Goal: Transaction & Acquisition: Purchase product/service

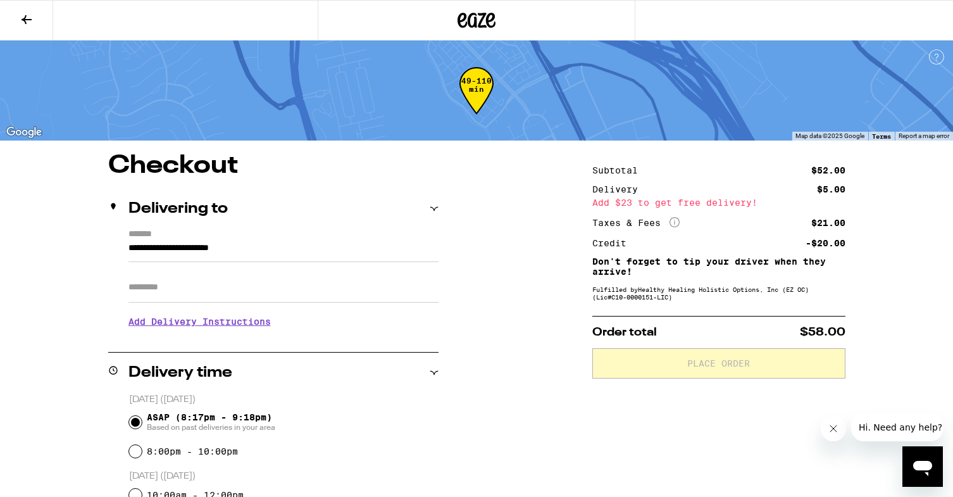
click at [35, 19] on button at bounding box center [26, 21] width 53 height 40
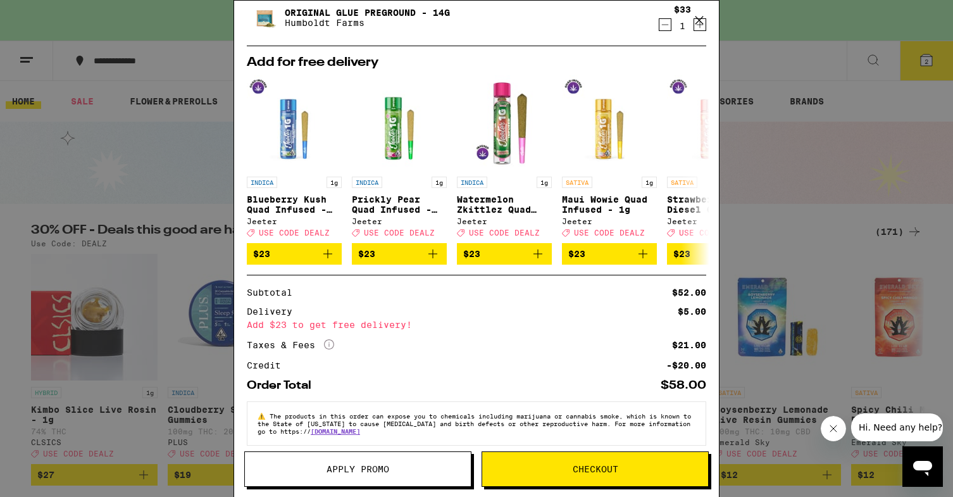
scroll to position [150, 0]
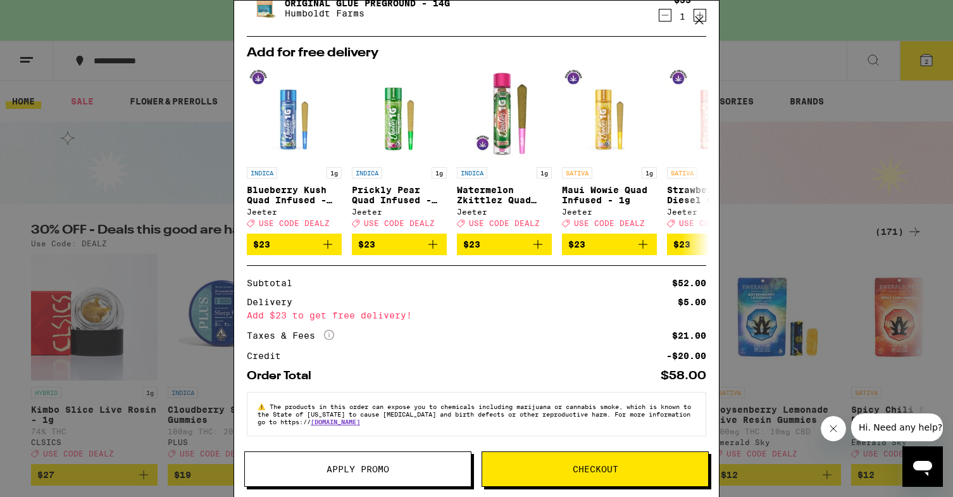
click at [576, 466] on span "Checkout" at bounding box center [596, 468] width 46 height 9
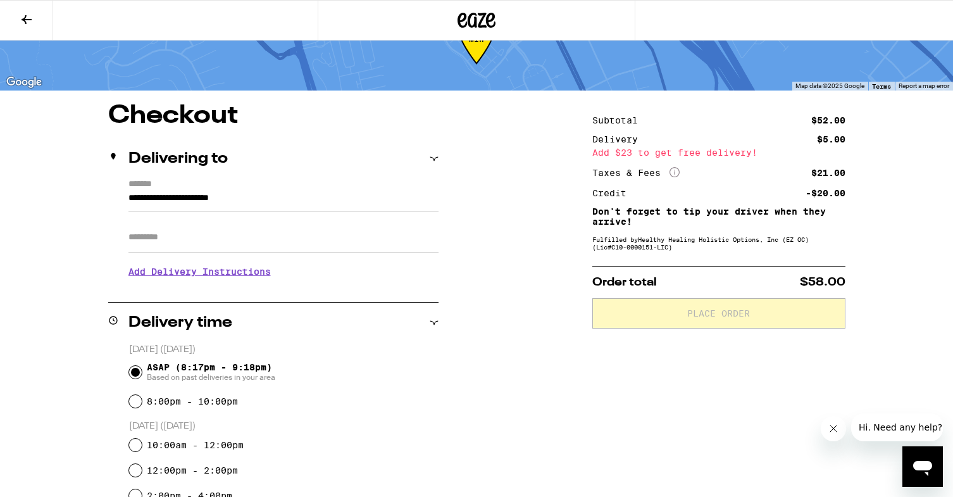
scroll to position [38, 0]
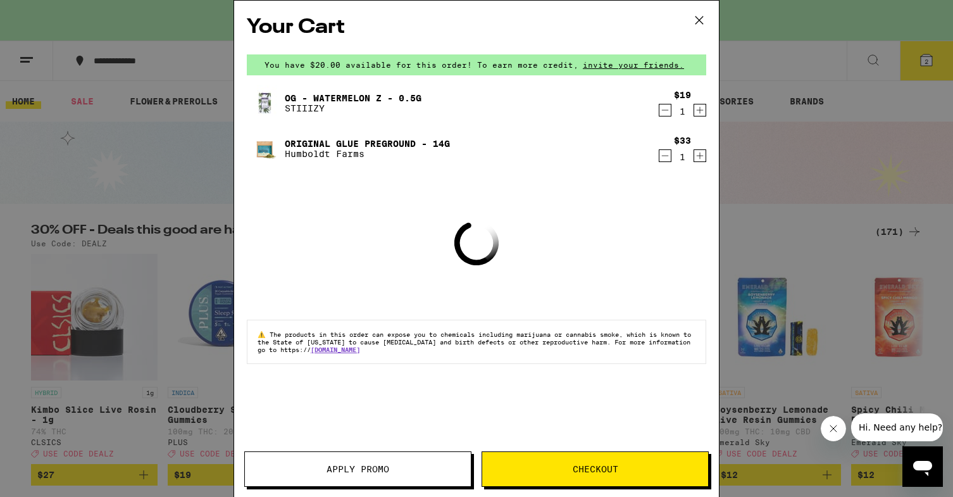
click at [368, 468] on span "Apply Promo" at bounding box center [358, 468] width 63 height 9
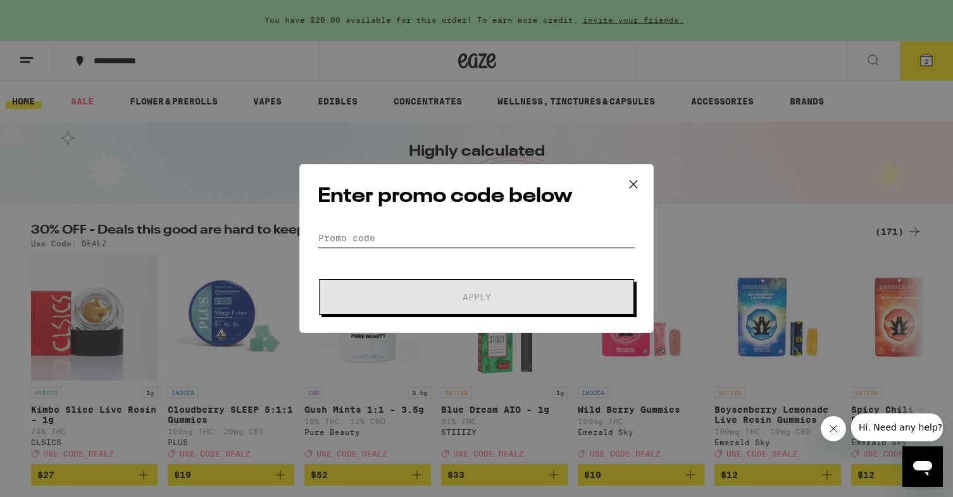
click at [394, 240] on input "Promo Code" at bounding box center [477, 237] width 318 height 19
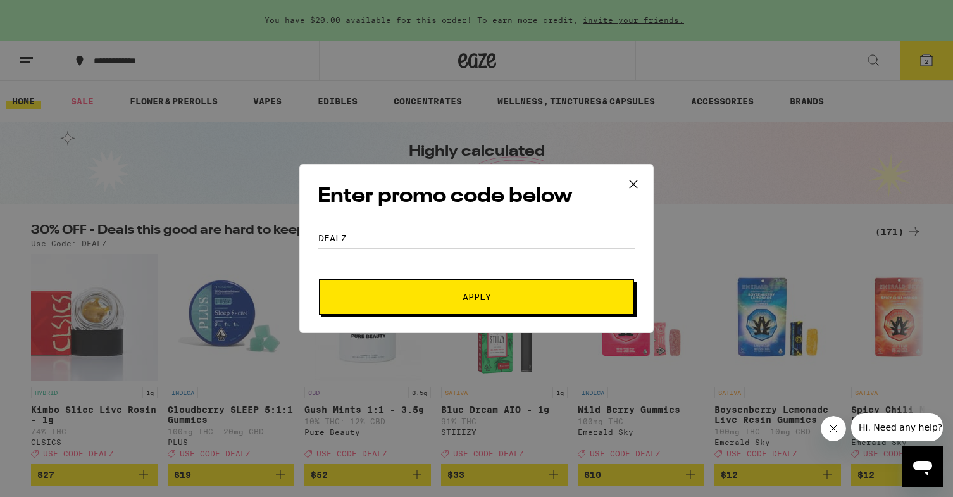
type input "dealz"
click at [477, 297] on button "Apply" at bounding box center [476, 296] width 315 height 35
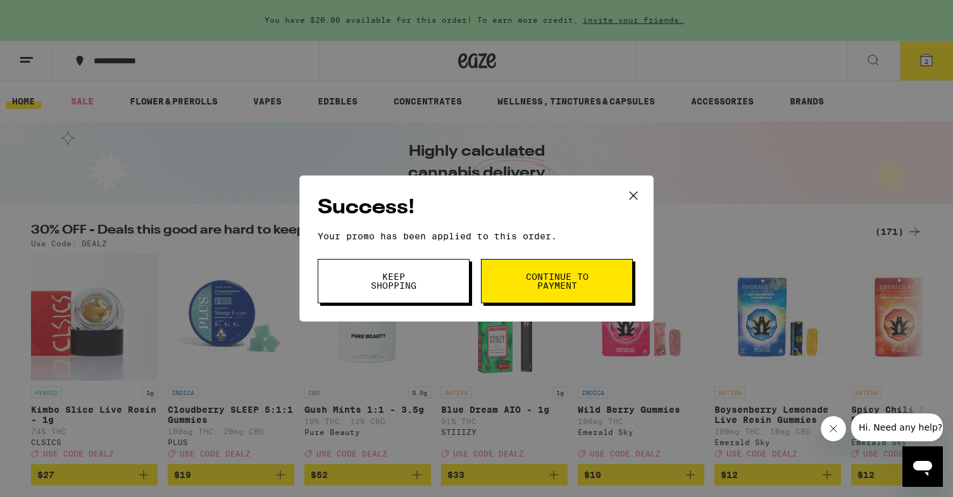
click at [543, 285] on span "Continue to payment" at bounding box center [557, 281] width 65 height 18
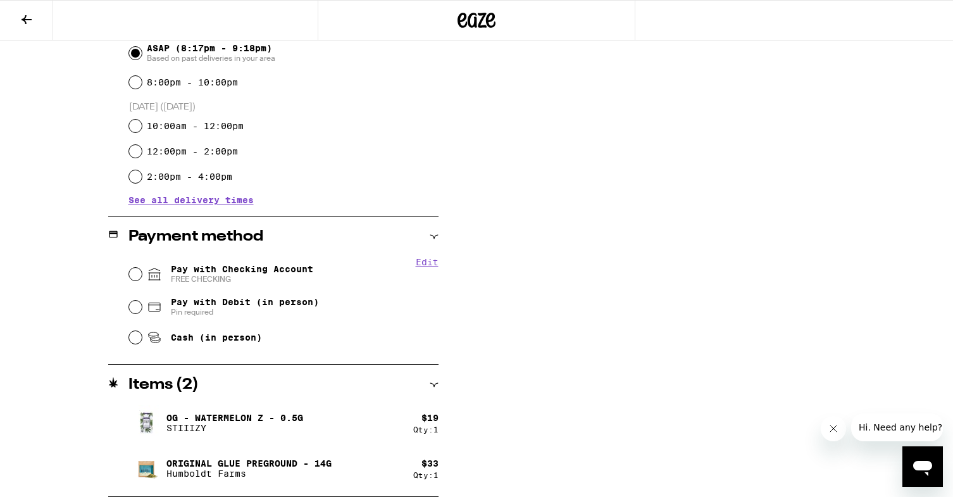
scroll to position [369, 0]
click at [136, 277] on input "Pay with Checking Account FREE CHECKING" at bounding box center [135, 274] width 13 height 13
radio input "true"
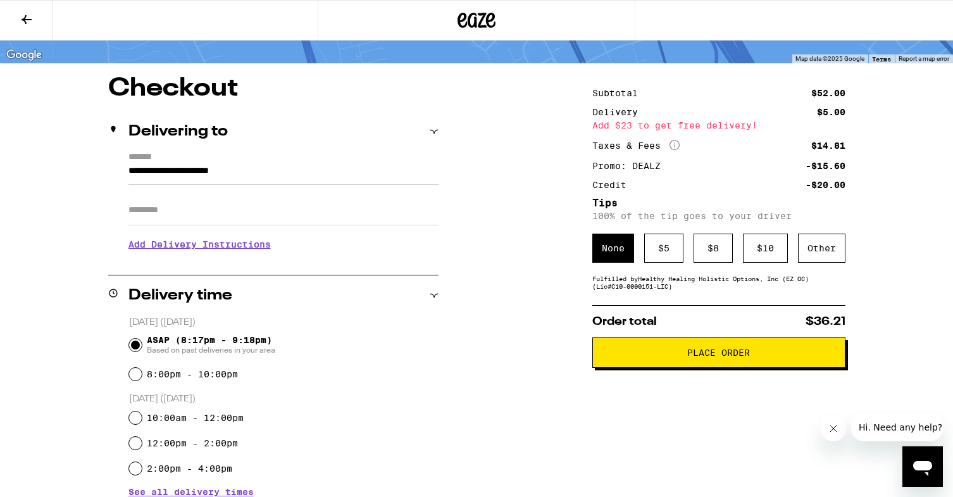
scroll to position [82, 0]
